Goal: Find specific page/section: Find specific page/section

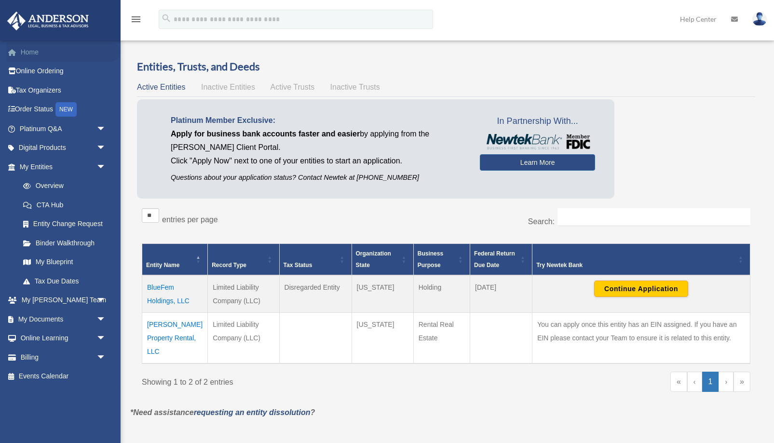
click at [29, 51] on link "Home" at bounding box center [64, 51] width 114 height 19
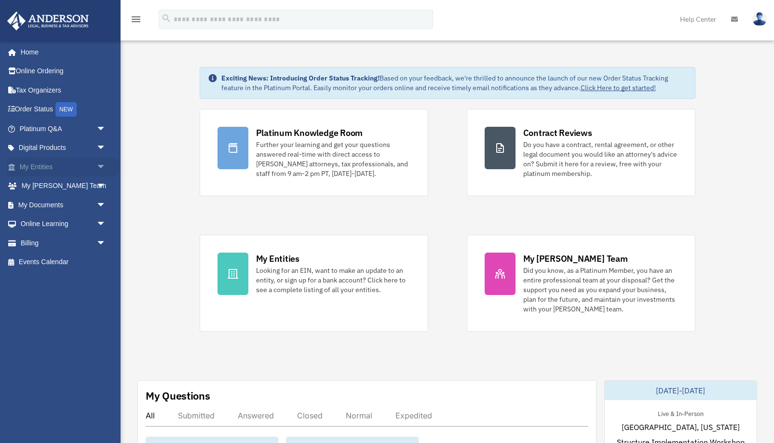
click at [47, 168] on link "My Entities arrow_drop_down" at bounding box center [64, 166] width 114 height 19
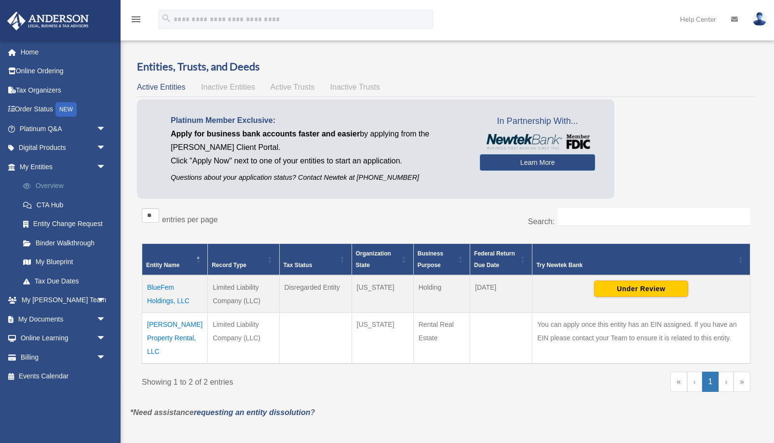
click at [46, 188] on link "Overview" at bounding box center [67, 186] width 107 height 19
click at [51, 265] on link "My Blueprint" at bounding box center [67, 262] width 107 height 19
